Goal: Subscribe to service/newsletter

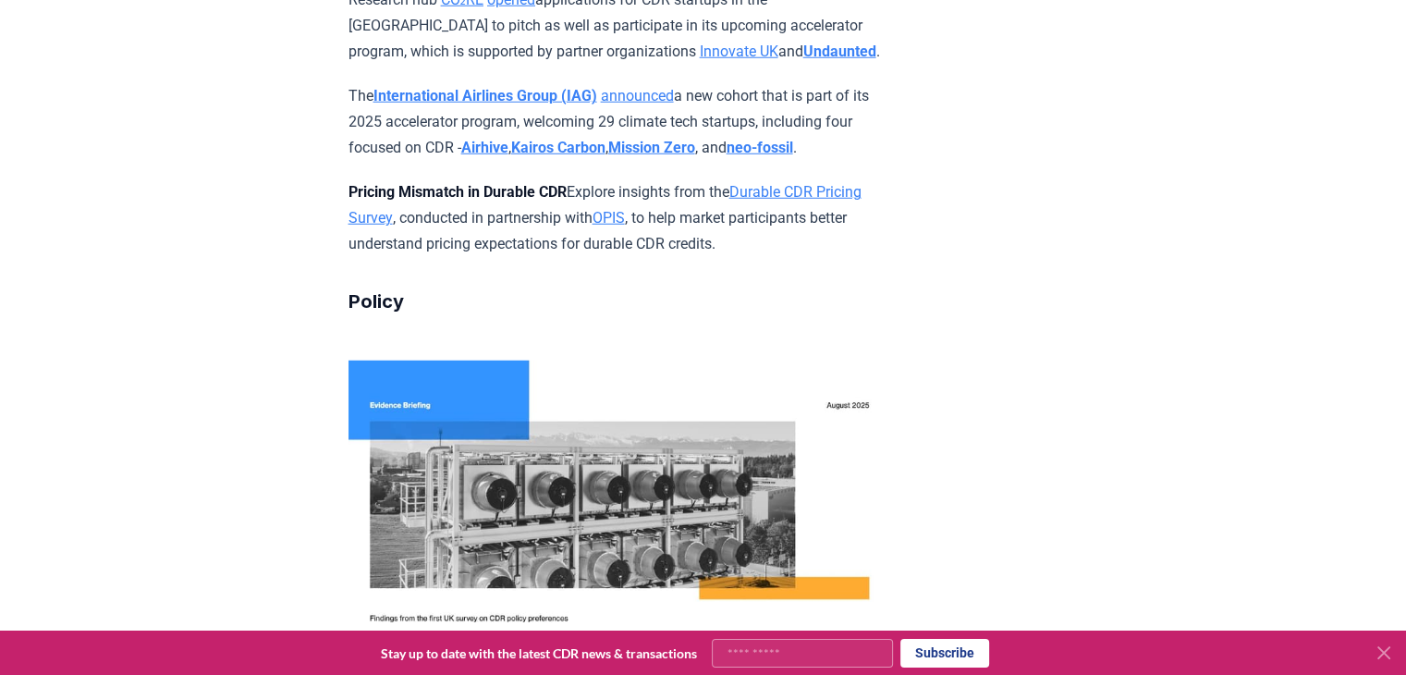
scroll to position [5085, 0]
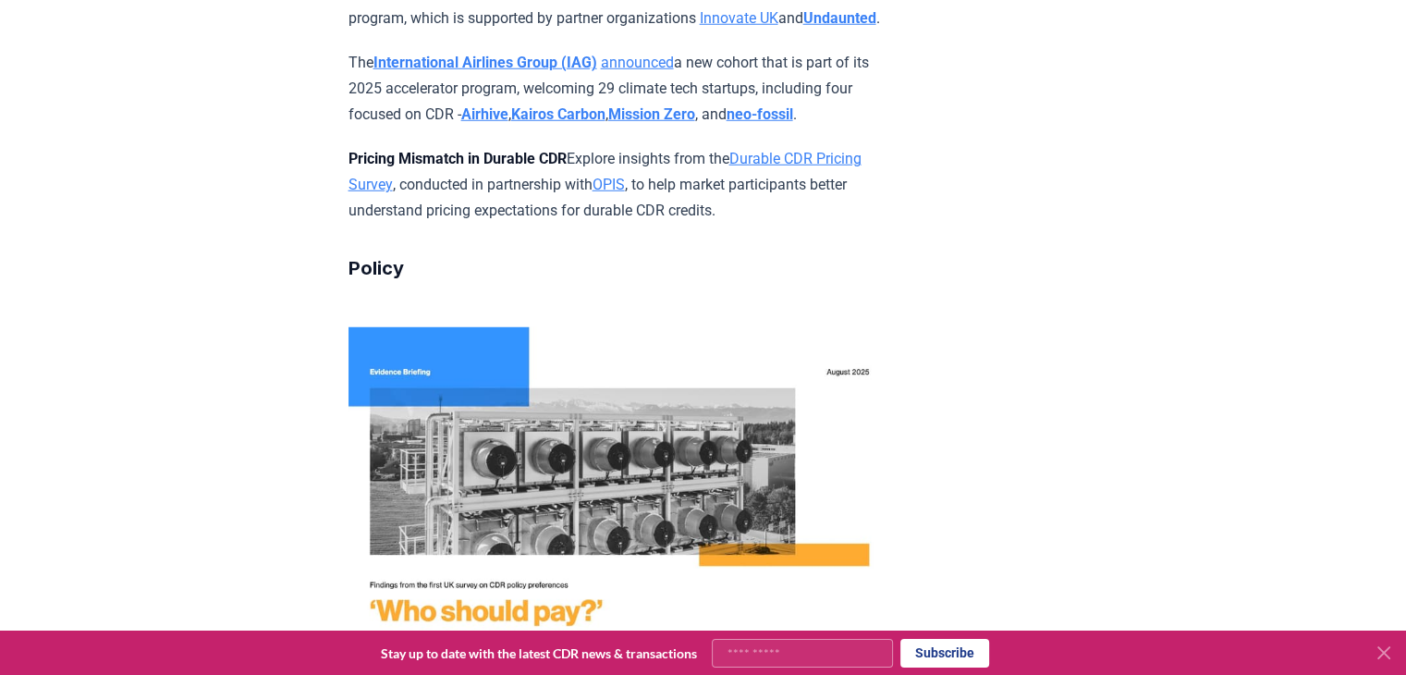
click at [804, 167] on link "Durable CDR Pricing Survey" at bounding box center [605, 171] width 513 height 43
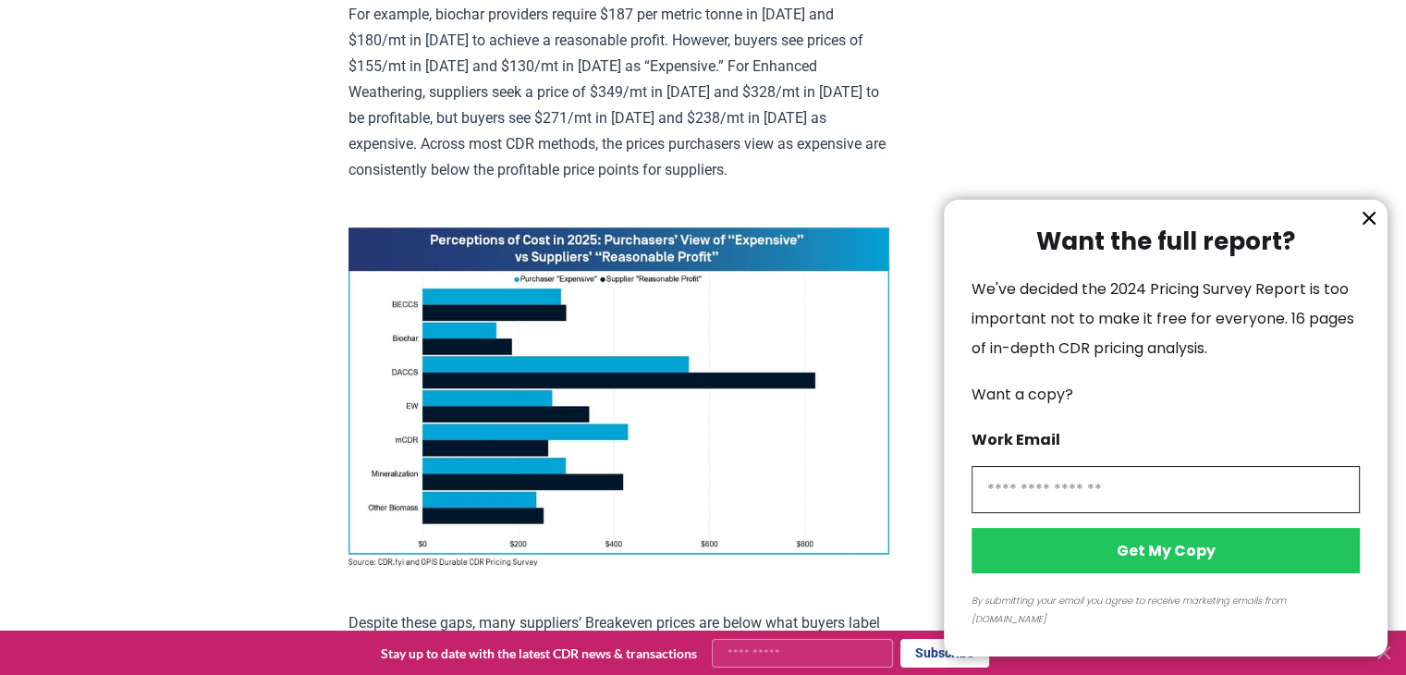
scroll to position [1202, 0]
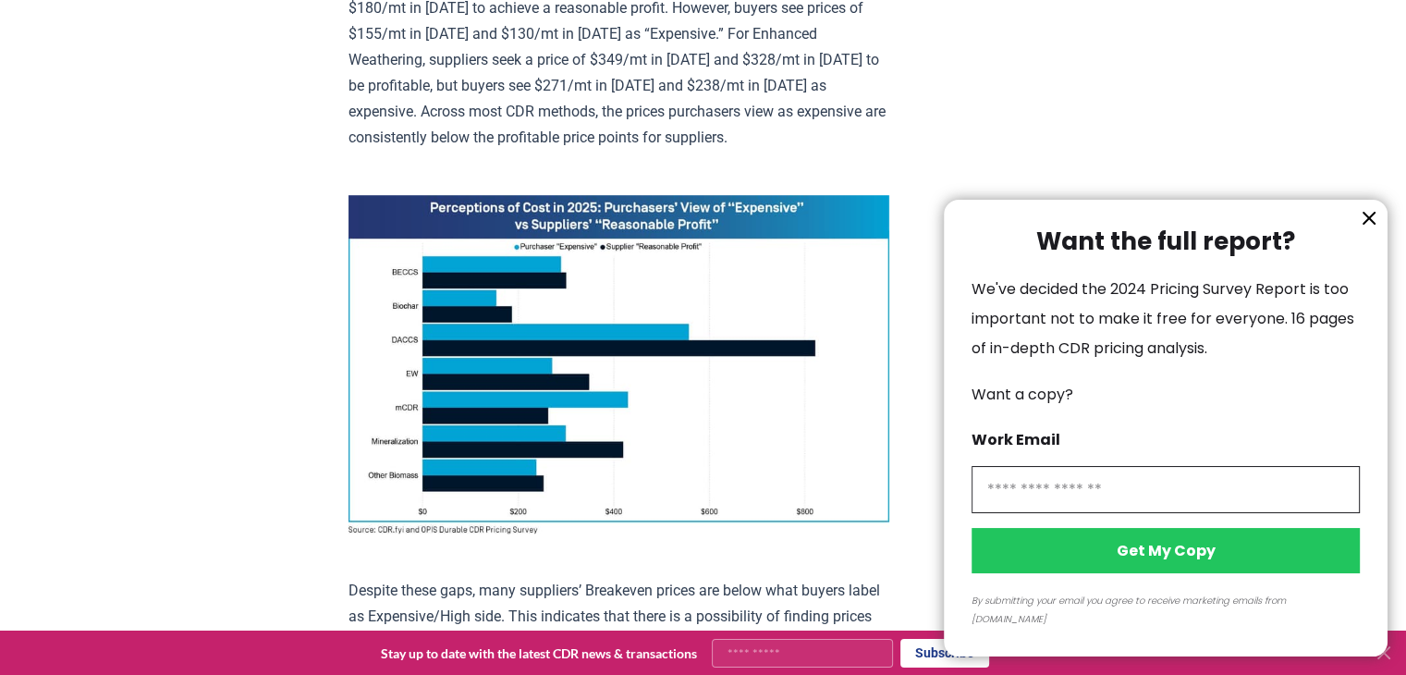
click at [1368, 224] on icon "information" at bounding box center [1369, 218] width 11 height 11
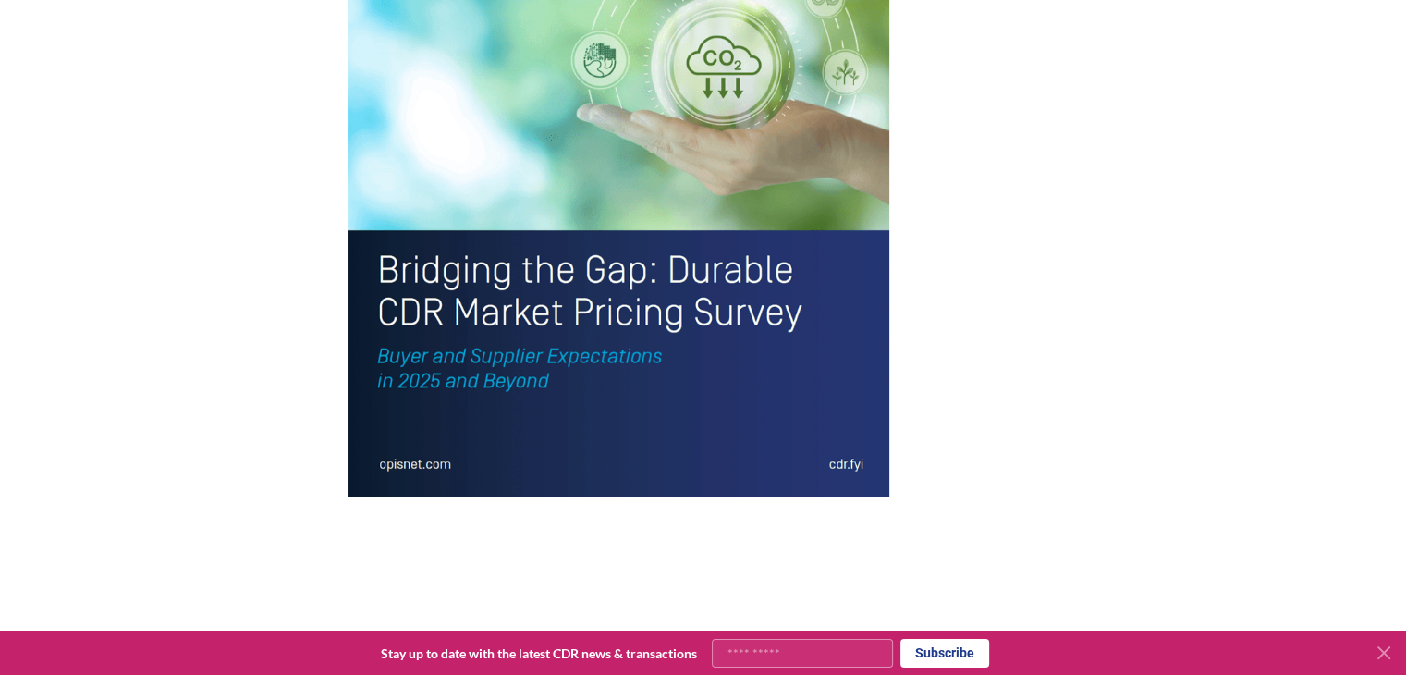
scroll to position [4068, 0]
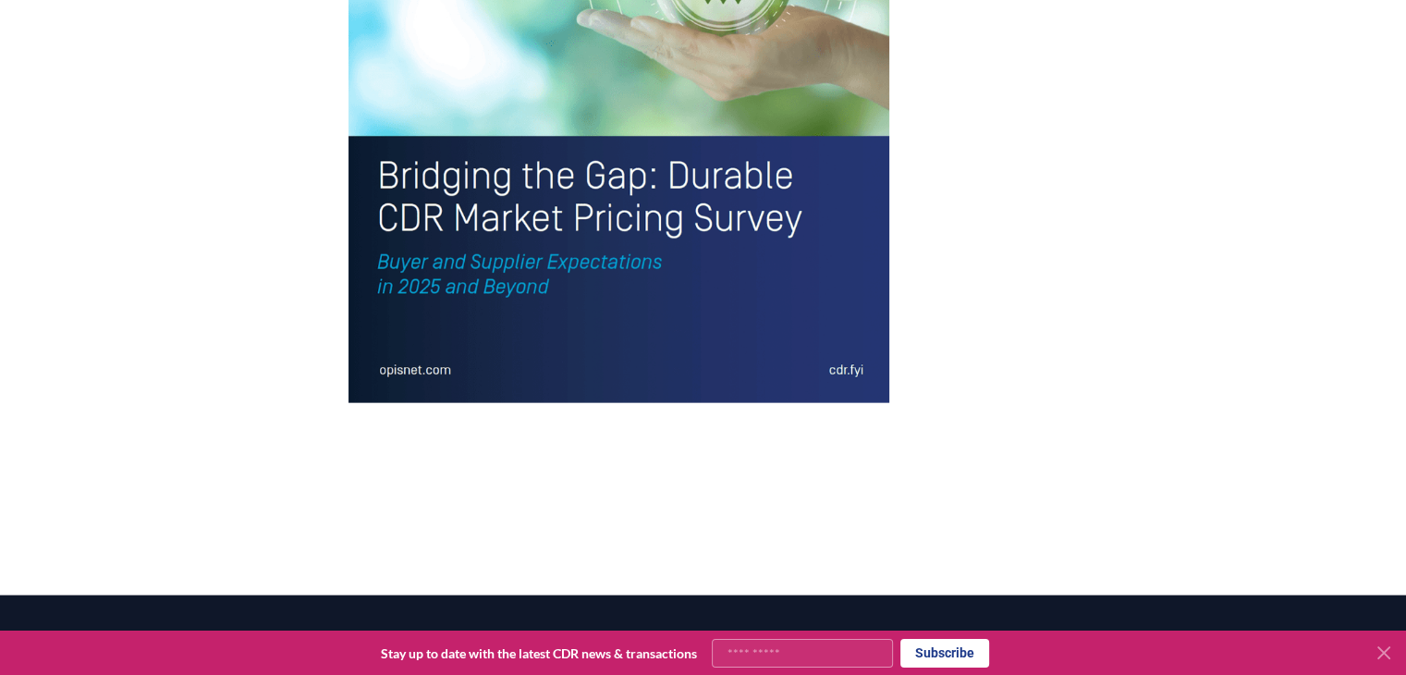
click at [713, 302] on img at bounding box center [619, 50] width 541 height 705
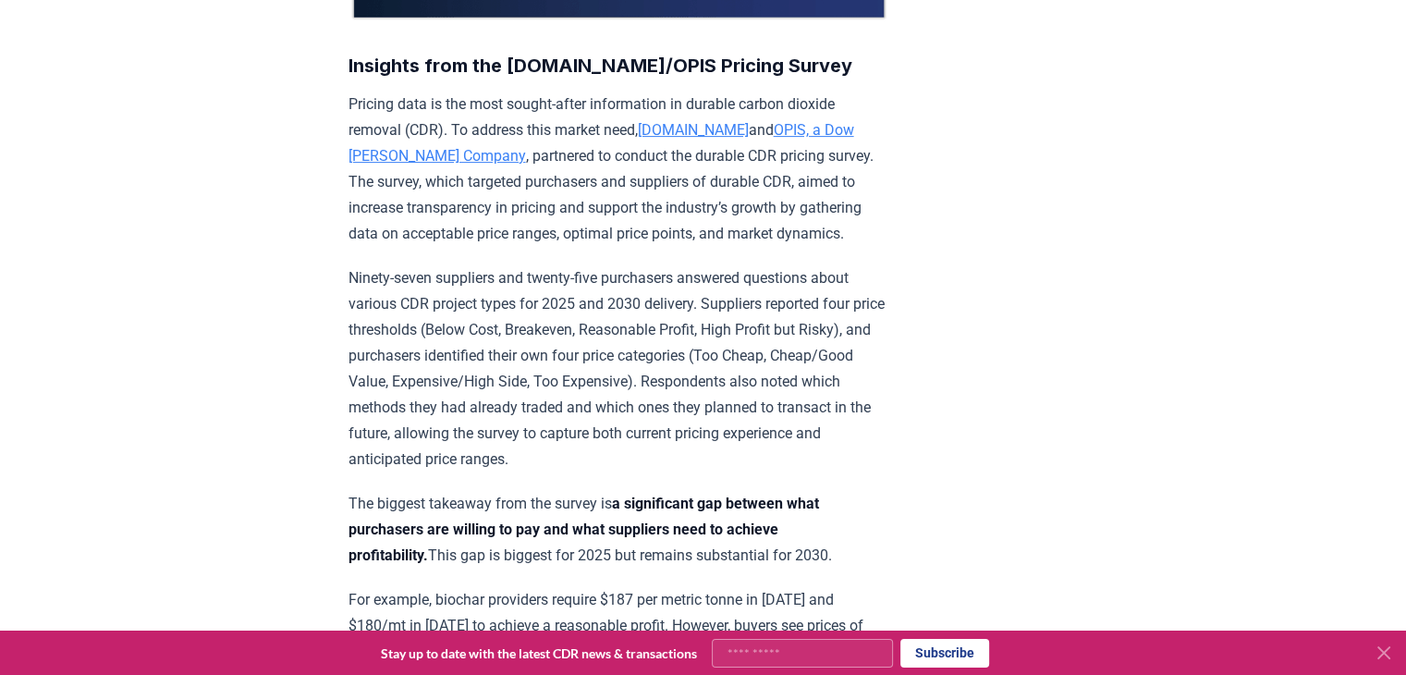
scroll to position [370, 0]
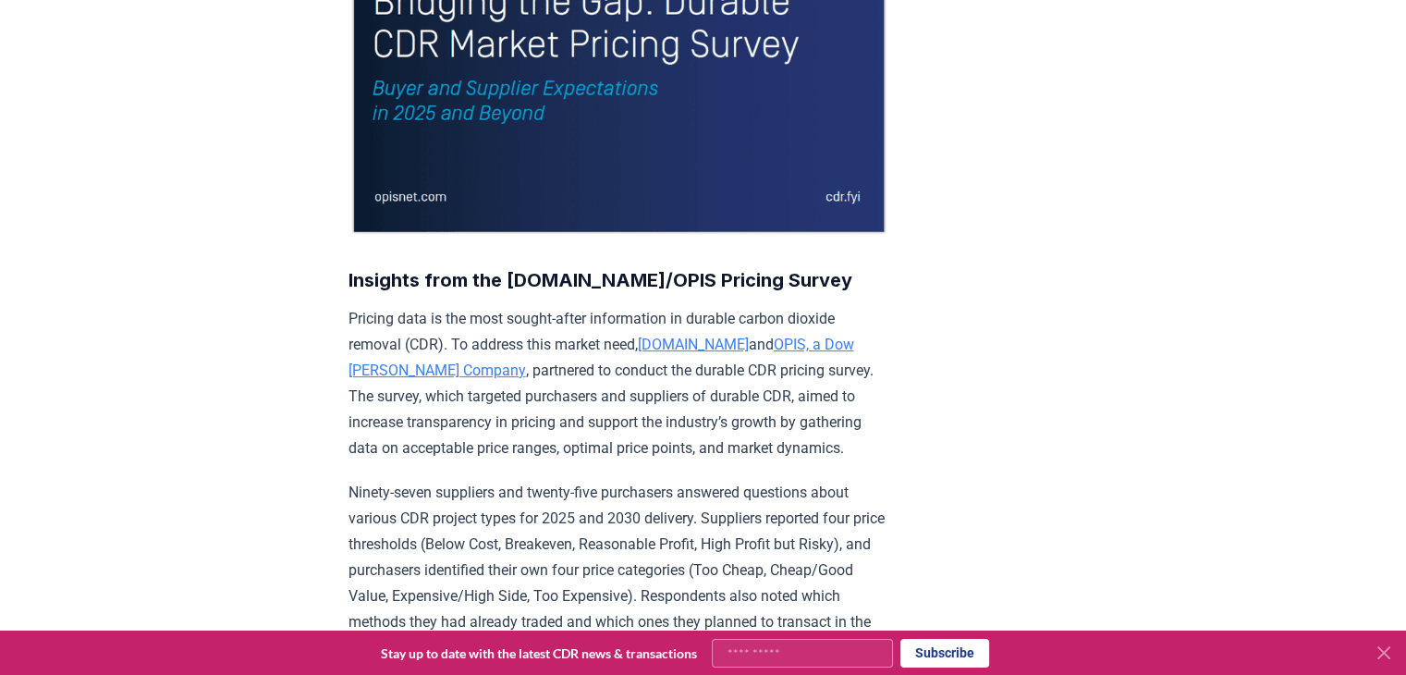
click at [677, 350] on p "Pricing data is the most sought-after information in durable carbon dioxide rem…" at bounding box center [619, 383] width 541 height 155
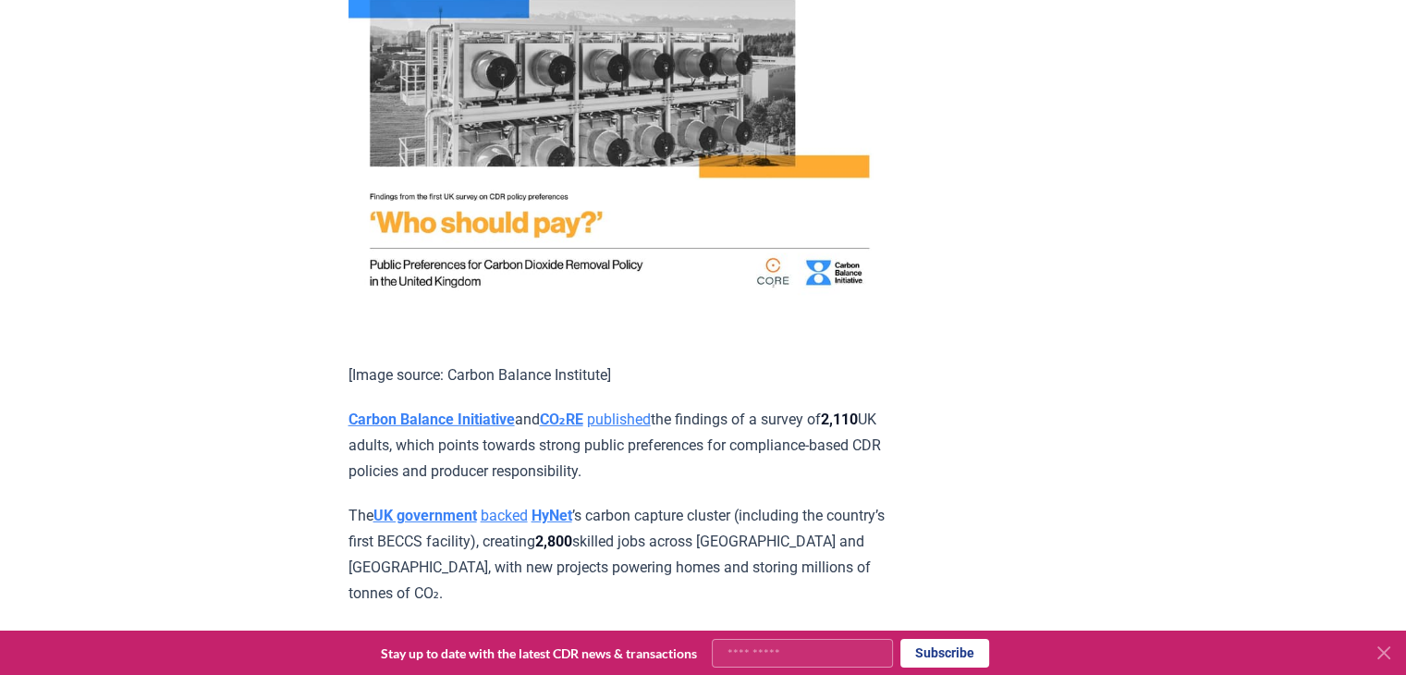
scroll to position [5548, 0]
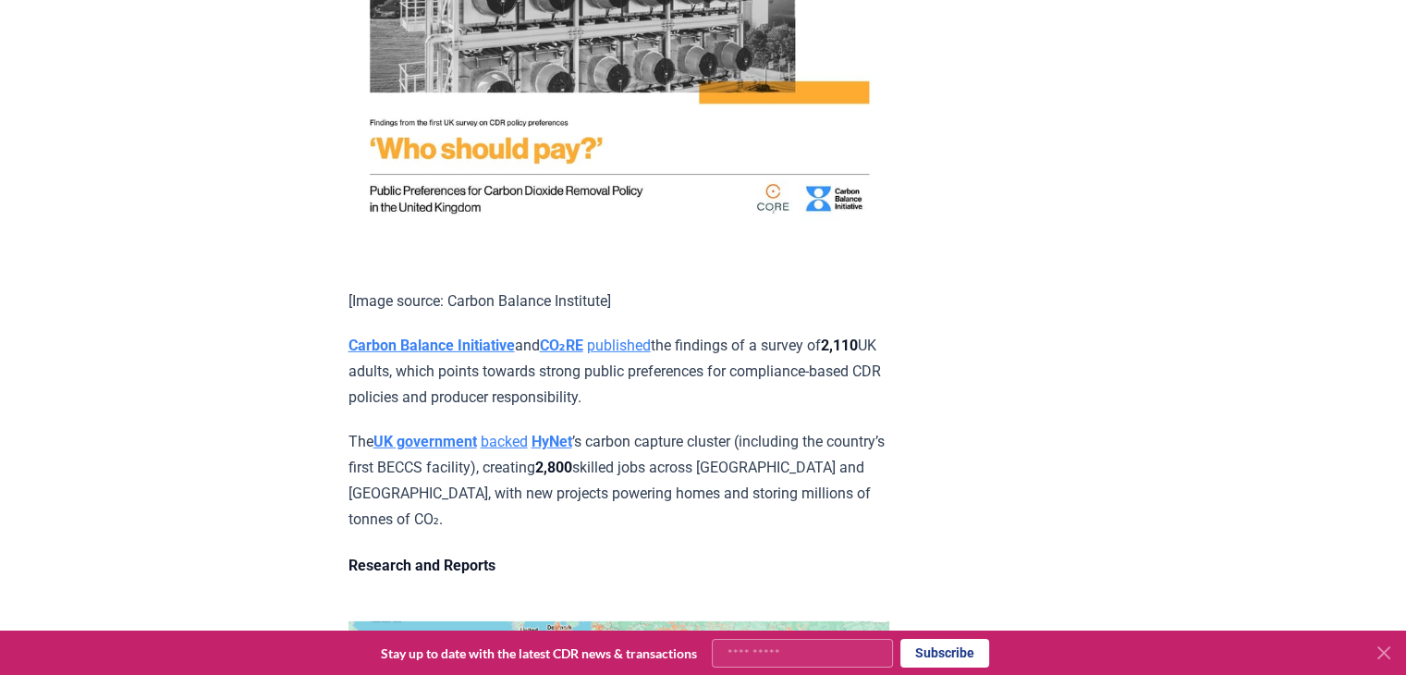
click at [778, 661] on input "Your email" at bounding box center [802, 653] width 181 height 29
type input "**********"
click at [964, 656] on button "Subscribe" at bounding box center [945, 653] width 89 height 28
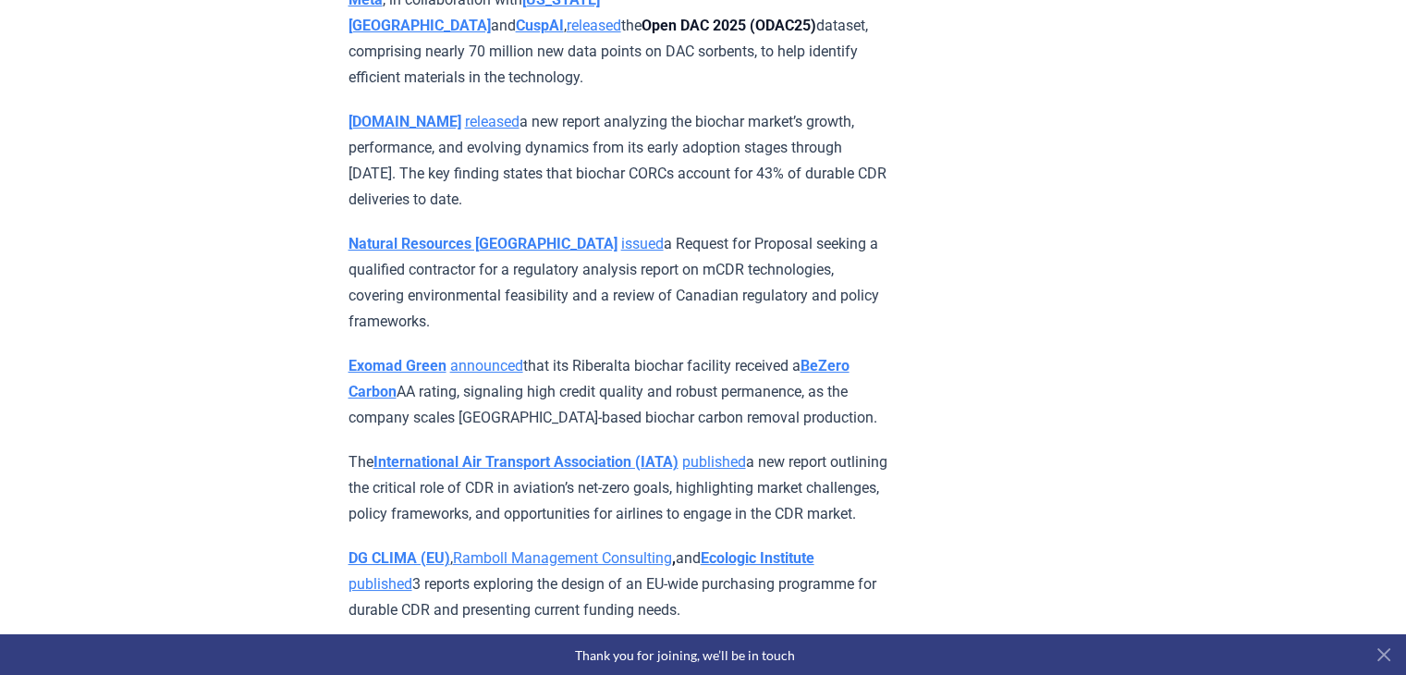
scroll to position [7027, 0]
